Goal: Task Accomplishment & Management: Complete application form

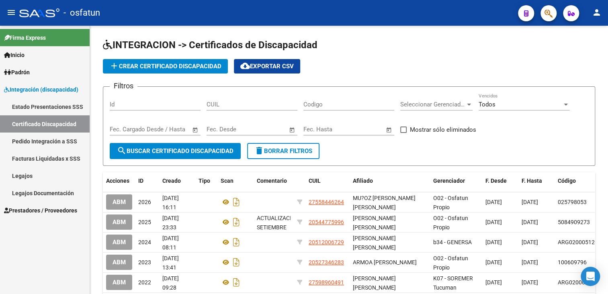
click at [20, 211] on span "Prestadores / Proveedores" at bounding box center [40, 210] width 73 height 9
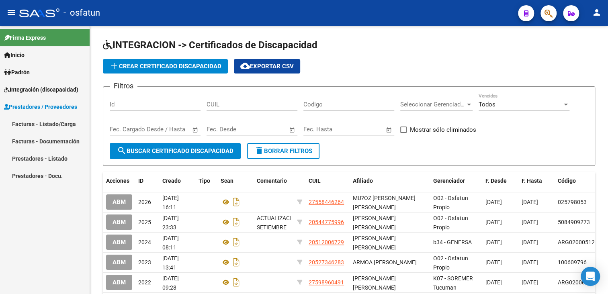
click at [42, 124] on link "Facturas - Listado/Carga" at bounding box center [45, 123] width 90 height 17
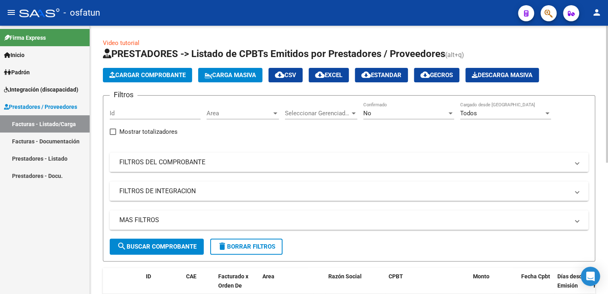
click at [146, 165] on mat-panel-title "FILTROS DEL COMPROBANTE" at bounding box center [344, 162] width 450 height 9
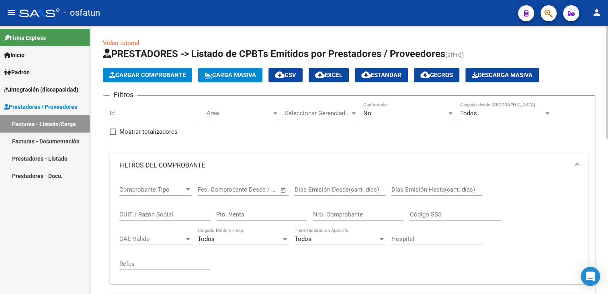
click at [141, 205] on div "CUIT / Razón Social" at bounding box center [164, 211] width 91 height 17
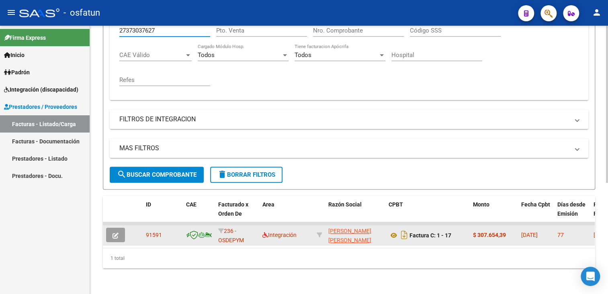
type input "27373037627"
click at [116, 233] on icon "button" at bounding box center [116, 236] width 6 height 6
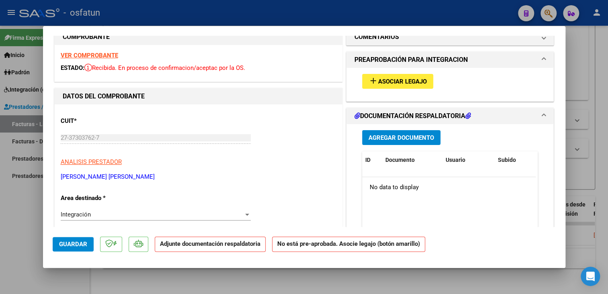
scroll to position [0, 0]
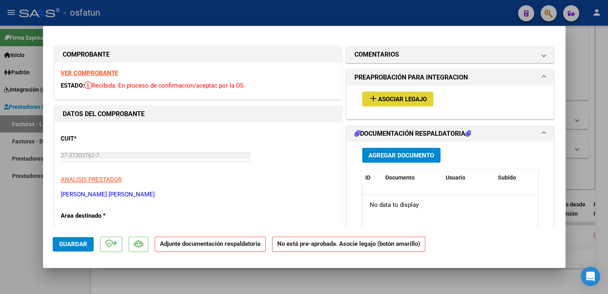
click at [379, 103] on button "add Asociar Legajo" at bounding box center [397, 99] width 71 height 15
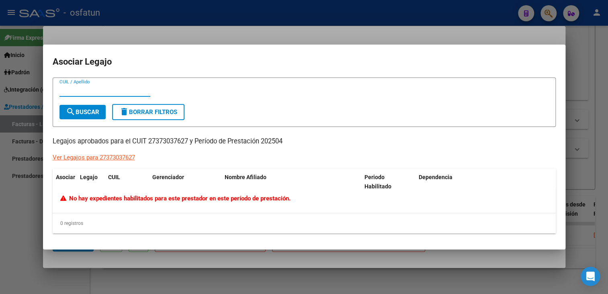
click at [439, 33] on div at bounding box center [304, 147] width 608 height 294
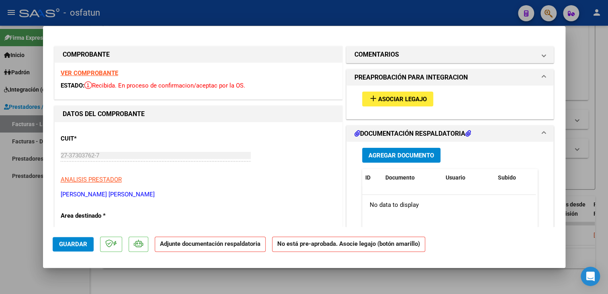
click at [586, 41] on div at bounding box center [304, 147] width 608 height 294
type input "$ 0,00"
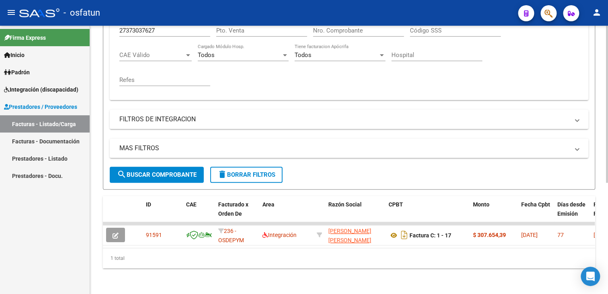
scroll to position [29, 0]
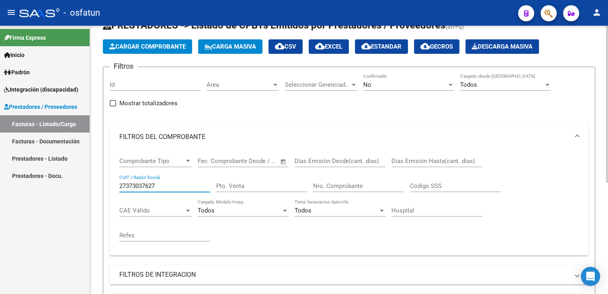
drag, startPoint x: 160, startPoint y: 187, endPoint x: 117, endPoint y: 188, distance: 43.0
click at [117, 188] on div "Comprobante Tipo Comprobante Tipo Fecha inicio – Fecha fin Fec. Comprobante Des…" at bounding box center [349, 203] width 479 height 106
paste input "30703661056"
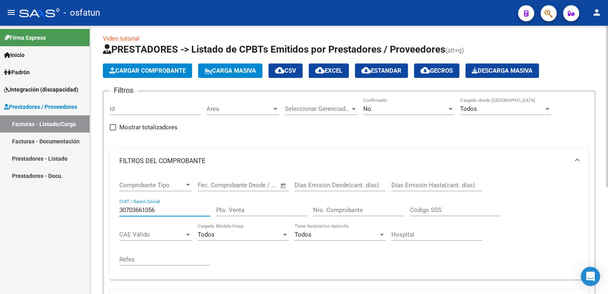
scroll to position [0, 0]
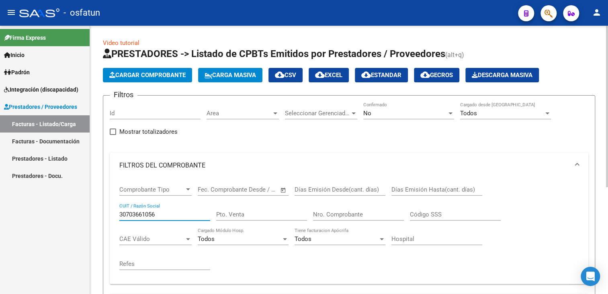
type input "30703661056"
click at [349, 116] on span "Seleccionar Gerenciador" at bounding box center [317, 113] width 65 height 7
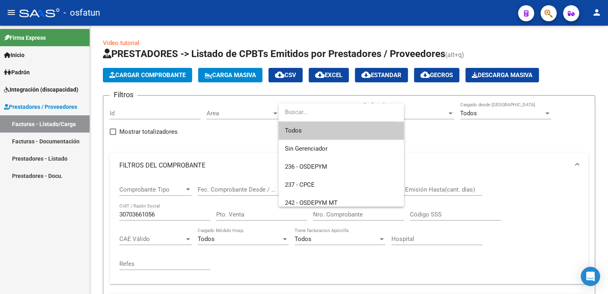
click at [313, 133] on span "Todos" at bounding box center [341, 131] width 113 height 18
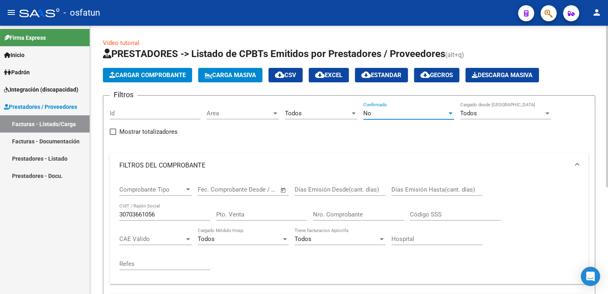
click at [435, 113] on div "No" at bounding box center [405, 113] width 84 height 7
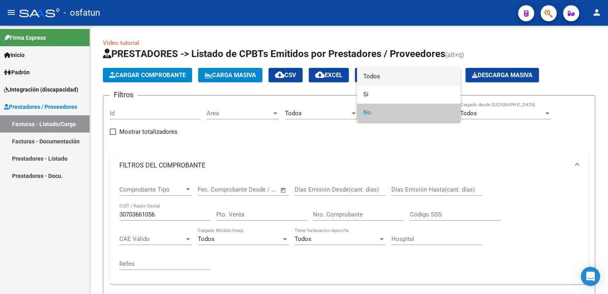
click at [391, 78] on span "Todos" at bounding box center [408, 77] width 91 height 18
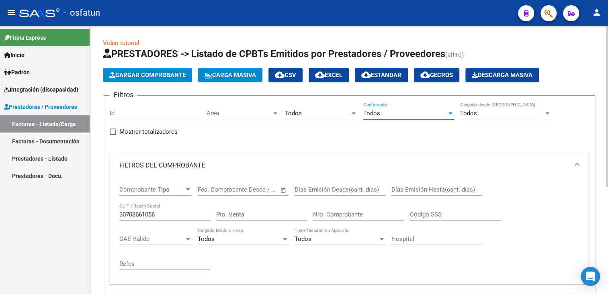
click at [498, 111] on div "Todos" at bounding box center [502, 113] width 84 height 7
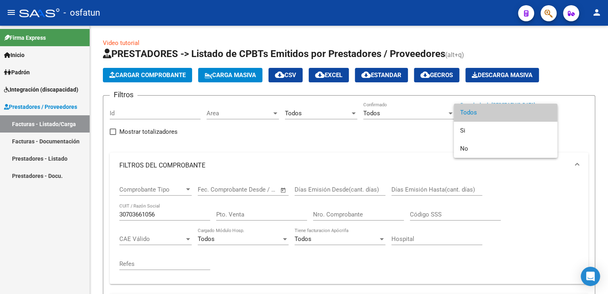
click at [490, 113] on span "Todos" at bounding box center [505, 113] width 91 height 18
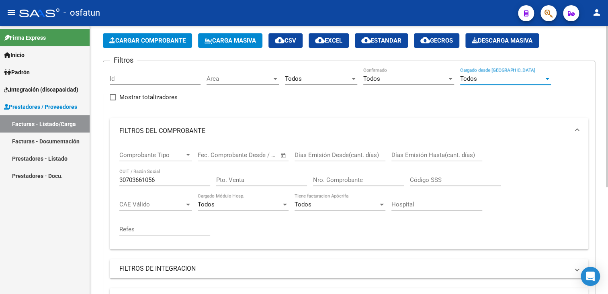
scroll to position [121, 0]
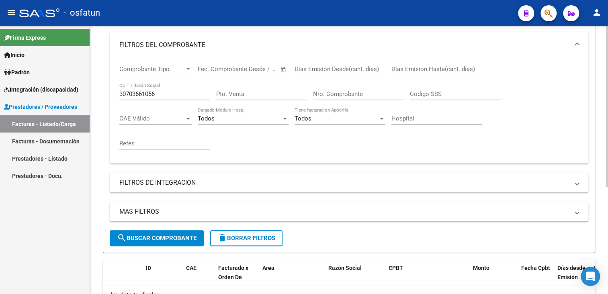
click at [163, 235] on span "search Buscar Comprobante" at bounding box center [157, 238] width 80 height 7
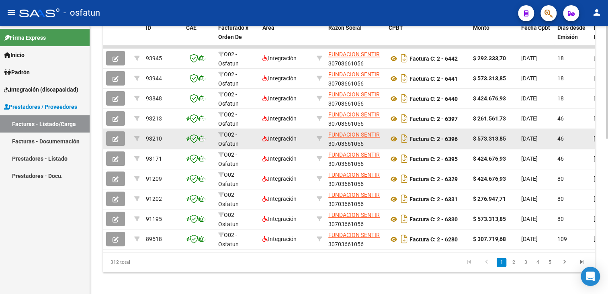
scroll to position [362, 0]
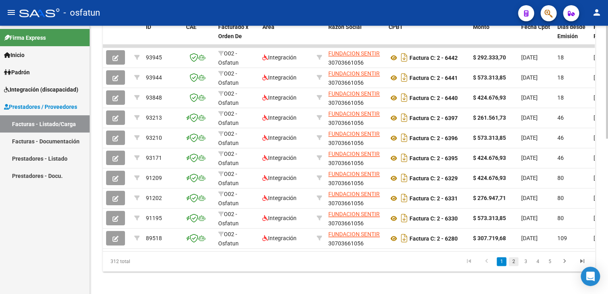
click at [513, 266] on link "2" at bounding box center [514, 261] width 10 height 9
click at [524, 266] on link "3" at bounding box center [526, 261] width 10 height 9
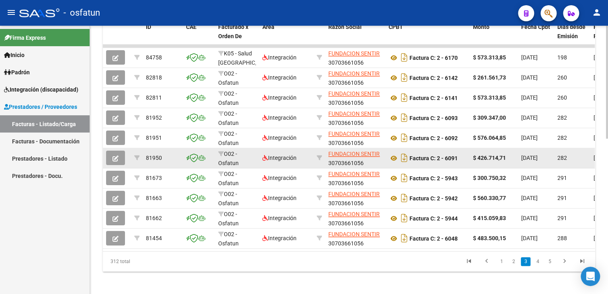
click at [114, 156] on icon "button" at bounding box center [116, 159] width 6 height 6
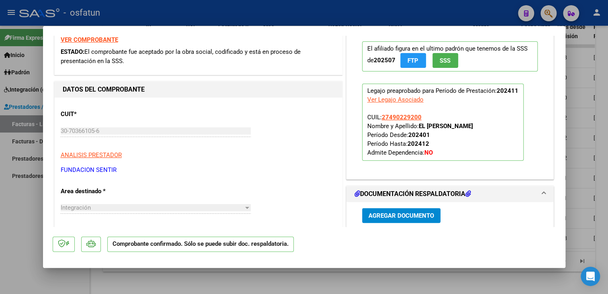
scroll to position [80, 0]
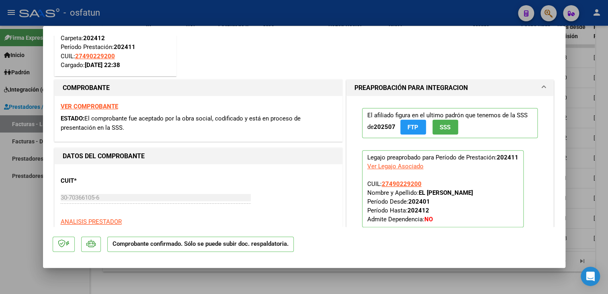
click at [379, 15] on div at bounding box center [304, 147] width 608 height 294
type input "$ 0,00"
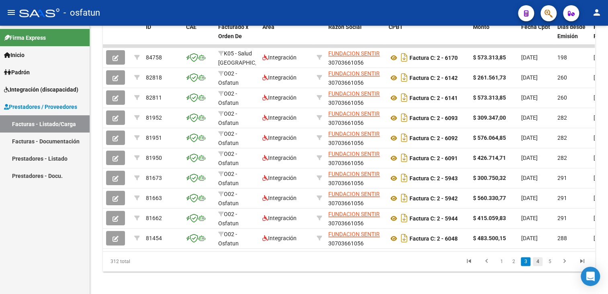
click at [536, 265] on link "4" at bounding box center [538, 261] width 10 height 9
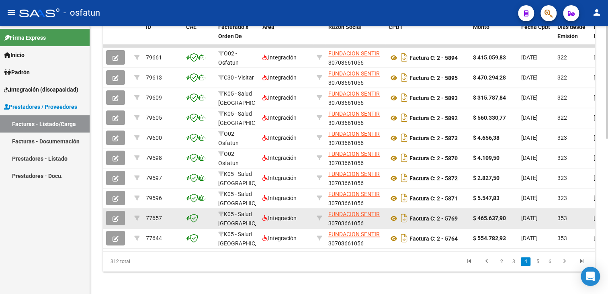
click at [114, 215] on span "button" at bounding box center [116, 218] width 6 height 7
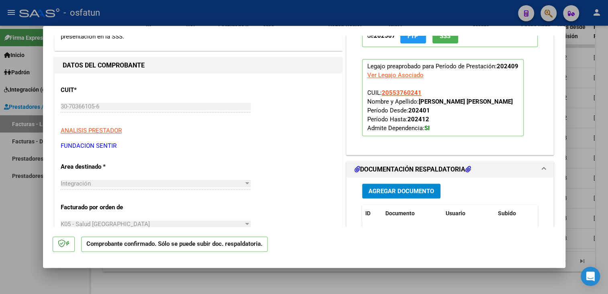
scroll to position [402, 0]
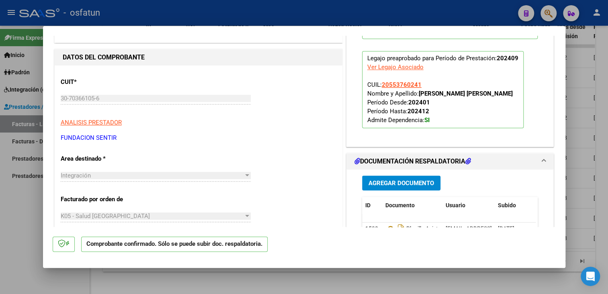
click at [595, 104] on div at bounding box center [304, 147] width 608 height 294
type input "$ 0,00"
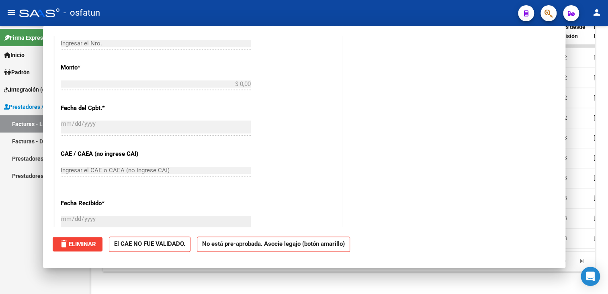
scroll to position [0, 0]
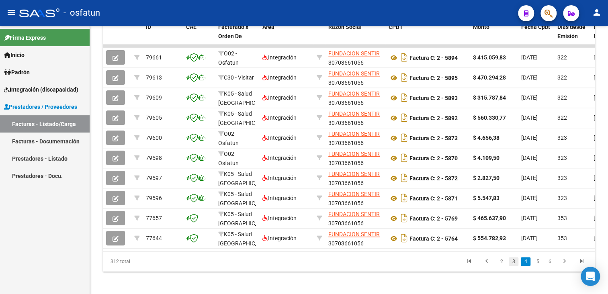
click at [513, 264] on link "3" at bounding box center [514, 261] width 10 height 9
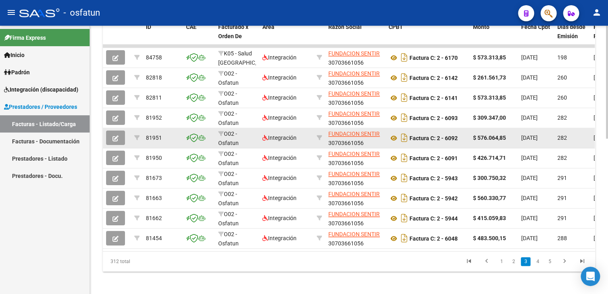
click at [115, 135] on icon "button" at bounding box center [116, 138] width 6 height 6
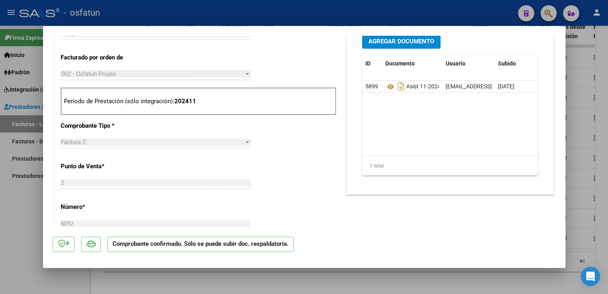
scroll to position [362, 0]
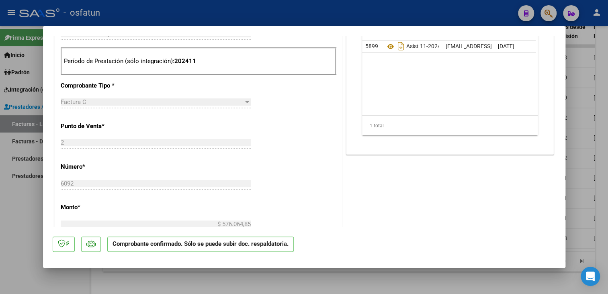
click at [430, 13] on div at bounding box center [304, 147] width 608 height 294
type input "$ 0,00"
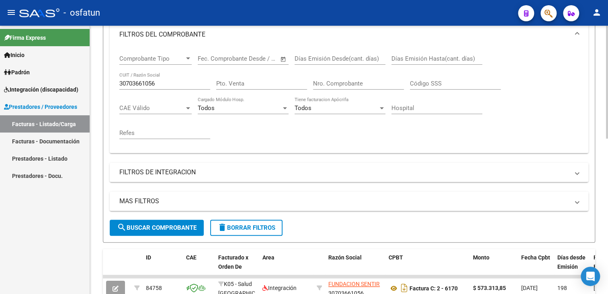
scroll to position [121, 0]
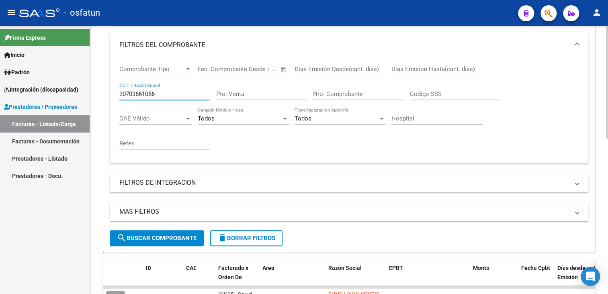
drag, startPoint x: 164, startPoint y: 92, endPoint x: 105, endPoint y: 103, distance: 59.2
click at [105, 103] on form "Filtros Id Area Area Todos Seleccionar Gerenciador Todos Confirmado Todos Carga…" at bounding box center [349, 114] width 492 height 279
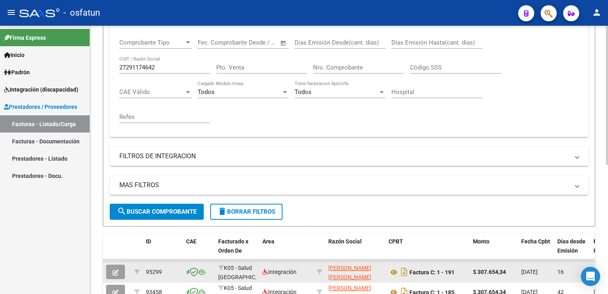
scroll to position [40, 0]
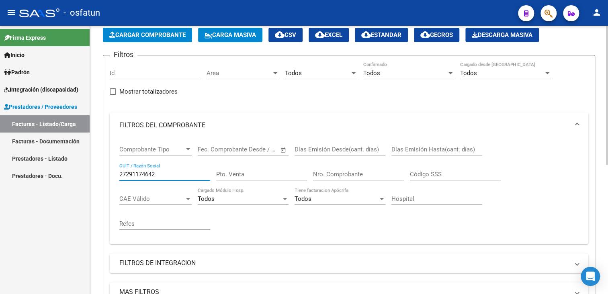
drag, startPoint x: 159, startPoint y: 172, endPoint x: 113, endPoint y: 173, distance: 45.8
click at [113, 173] on div "Comprobante Tipo Comprobante Tipo Fecha inicio – Fecha fin Fec. Comprobante Des…" at bounding box center [349, 191] width 479 height 106
paste input "Discapacidad Osdepym ([EMAIL_ADDRESS][DOMAIN_NAME])"
type input "Discapacidad Osdepym ([EMAIL_ADDRESS][DOMAIN_NAME])"
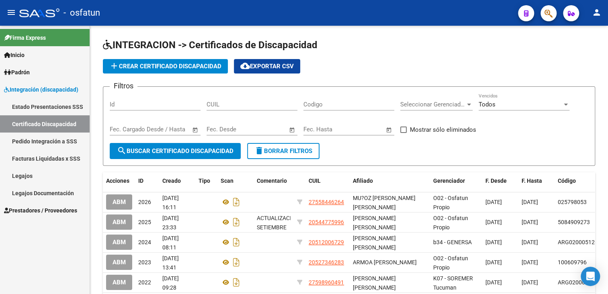
click at [34, 215] on link "Prestadores / Proveedores" at bounding box center [45, 210] width 90 height 17
click at [38, 207] on span "Prestadores / Proveedores" at bounding box center [40, 210] width 73 height 9
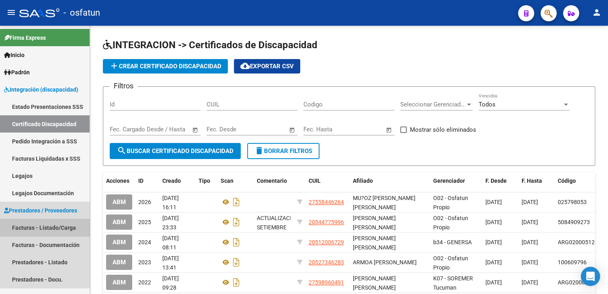
click at [49, 225] on link "Facturas - Listado/Carga" at bounding box center [45, 227] width 90 height 17
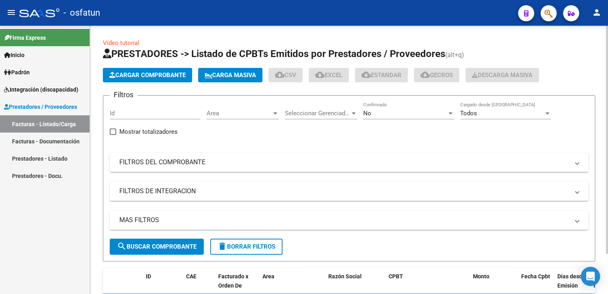
click at [148, 167] on mat-expansion-panel-header "FILTROS DEL COMPROBANTE" at bounding box center [349, 162] width 479 height 19
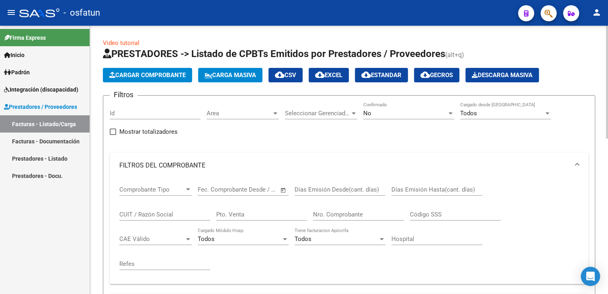
click at [146, 211] on input "CUIT / Razón Social" at bounding box center [164, 214] width 91 height 7
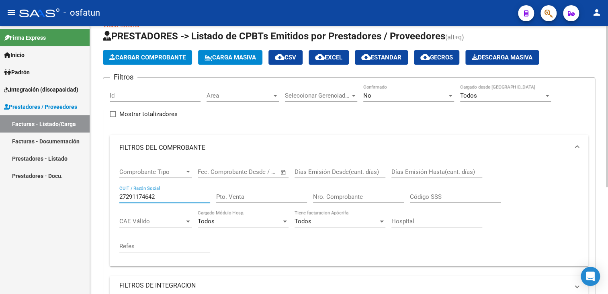
scroll to position [16, 0]
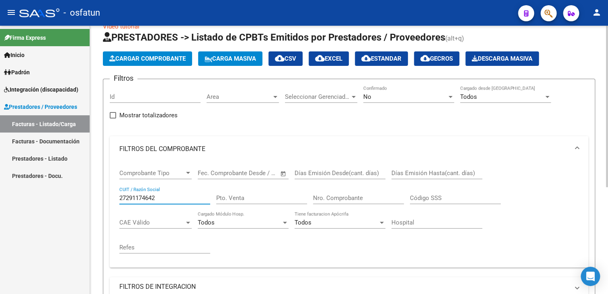
type input "27291174642"
click at [324, 93] on span "Seleccionar Gerenciador" at bounding box center [317, 96] width 65 height 7
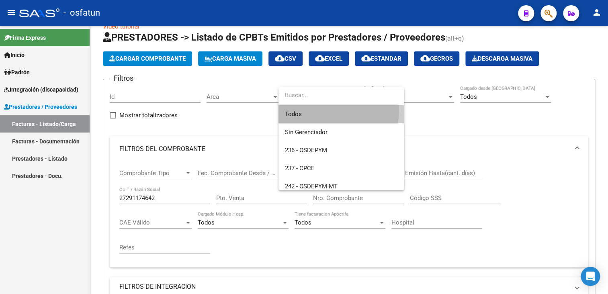
click at [308, 108] on span "Todos" at bounding box center [341, 114] width 113 height 18
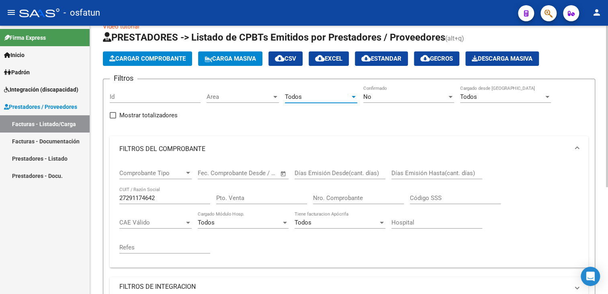
click at [411, 93] on div "No" at bounding box center [405, 96] width 84 height 7
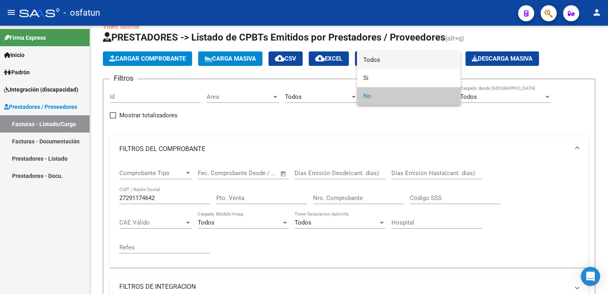
click at [391, 64] on span "Todos" at bounding box center [408, 60] width 91 height 18
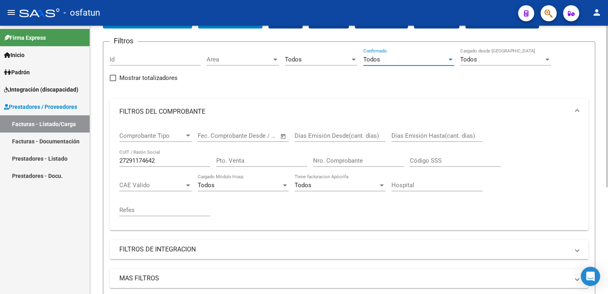
scroll to position [137, 0]
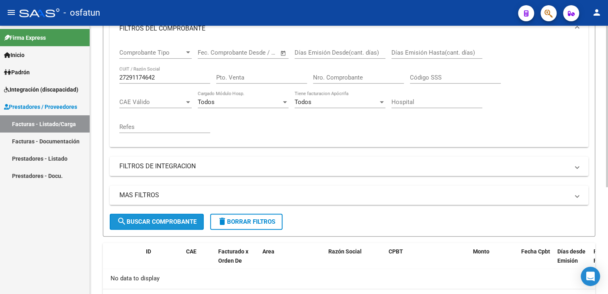
click at [166, 216] on button "search Buscar Comprobante" at bounding box center [157, 222] width 94 height 16
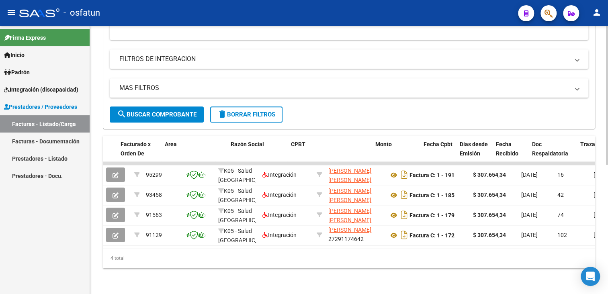
scroll to position [0, 115]
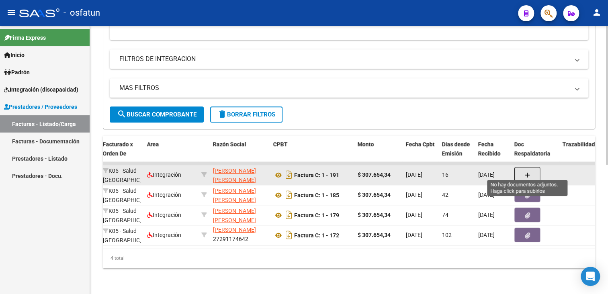
click at [526, 172] on icon "button" at bounding box center [528, 175] width 6 height 6
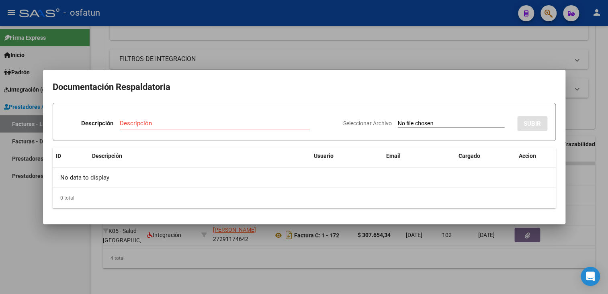
click at [607, 102] on div at bounding box center [304, 147] width 608 height 294
